Goal: Check status: Check status

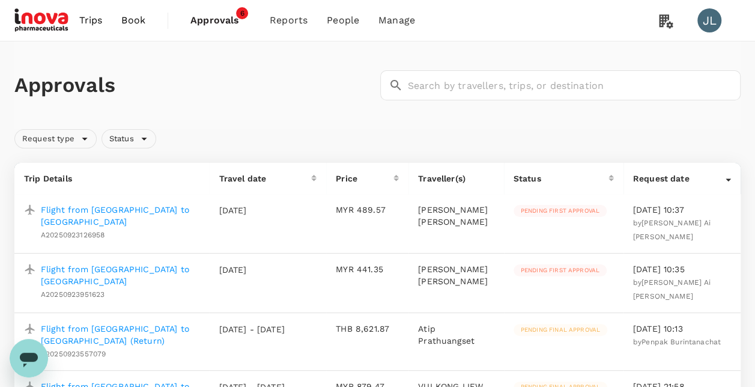
click at [215, 23] on span "Approvals" at bounding box center [220, 20] width 60 height 14
click at [227, 19] on span "Approvals" at bounding box center [220, 20] width 60 height 14
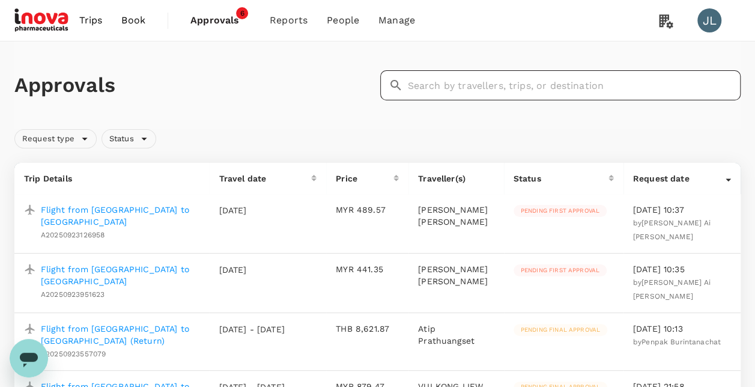
click at [421, 86] on input "text" at bounding box center [574, 85] width 333 height 30
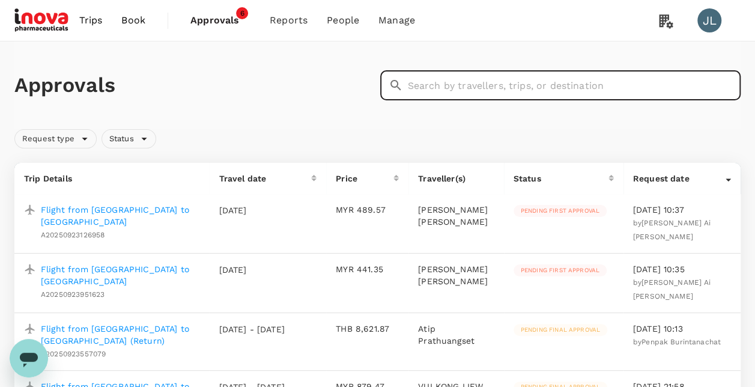
paste input "A20250904133088"
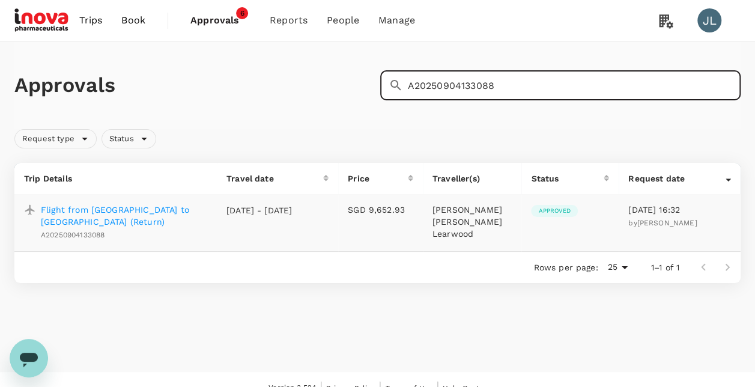
type input "A20250904133088"
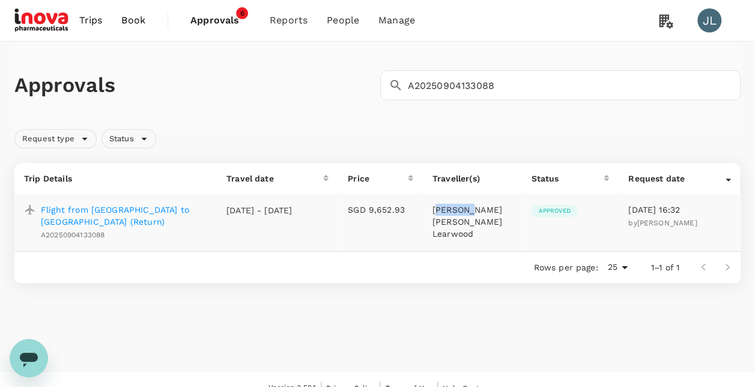
drag, startPoint x: 433, startPoint y: 208, endPoint x: 464, endPoint y: 207, distance: 31.2
click at [464, 207] on p "[PERSON_NAME] [PERSON_NAME] Learwood" at bounding box center [472, 222] width 80 height 36
copy p "[PERSON_NAME]"
click at [274, 68] on span "Bookings" at bounding box center [274, 66] width 43 height 14
